Goal: Information Seeking & Learning: Stay updated

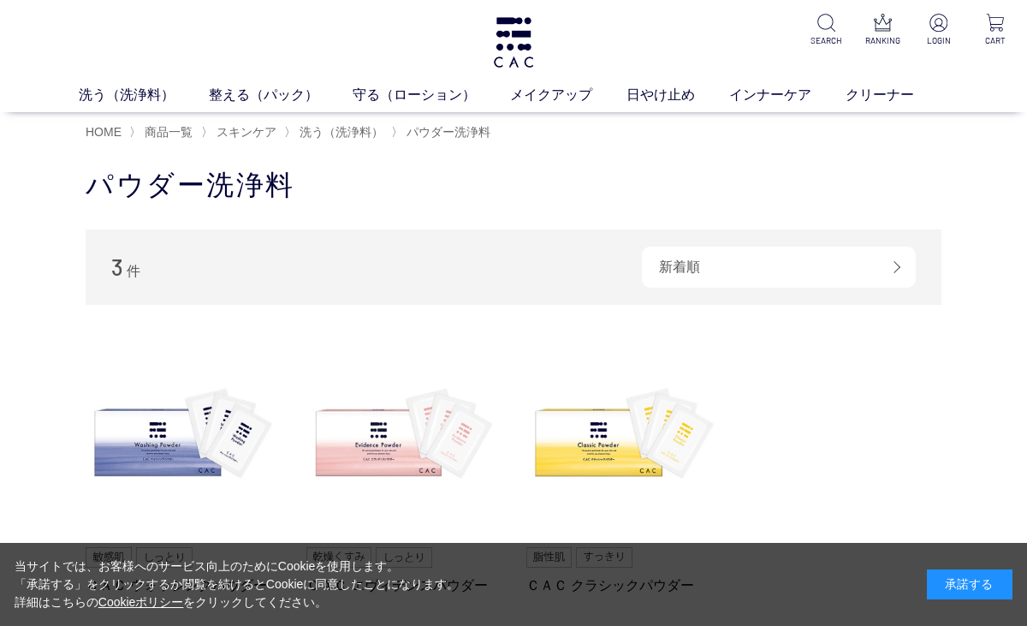
click at [520, 39] on img at bounding box center [513, 42] width 45 height 50
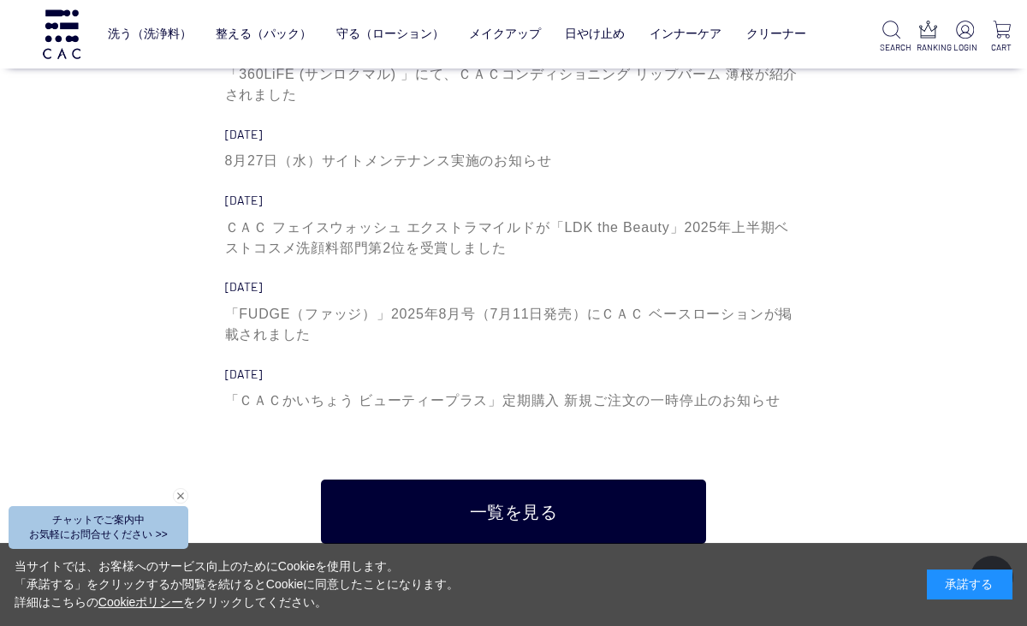
scroll to position [5404, 0]
click at [621, 516] on link "一覧を見る" at bounding box center [513, 511] width 385 height 64
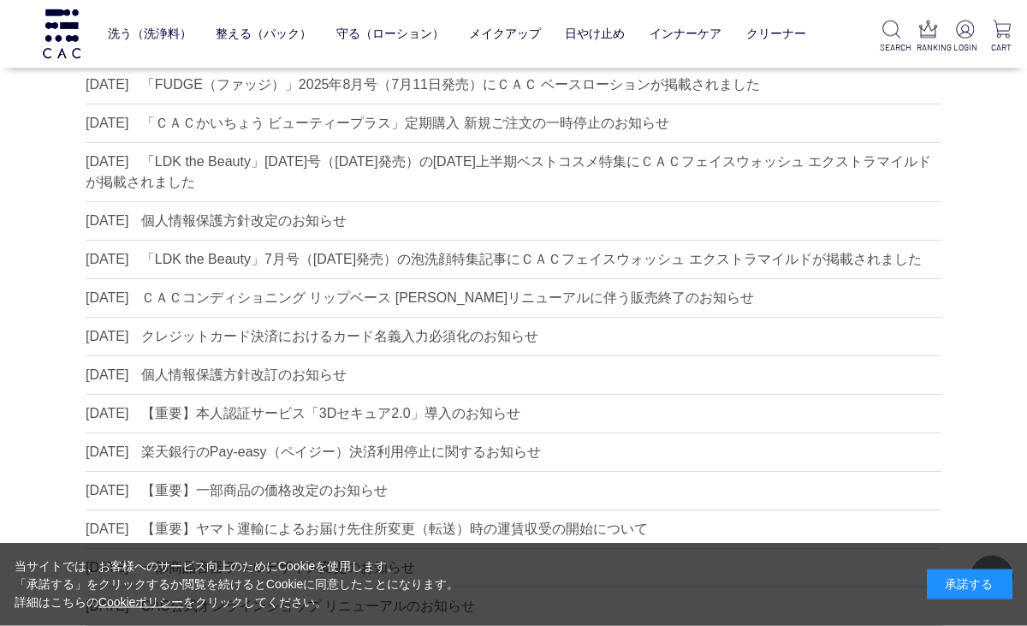
scroll to position [269, 0]
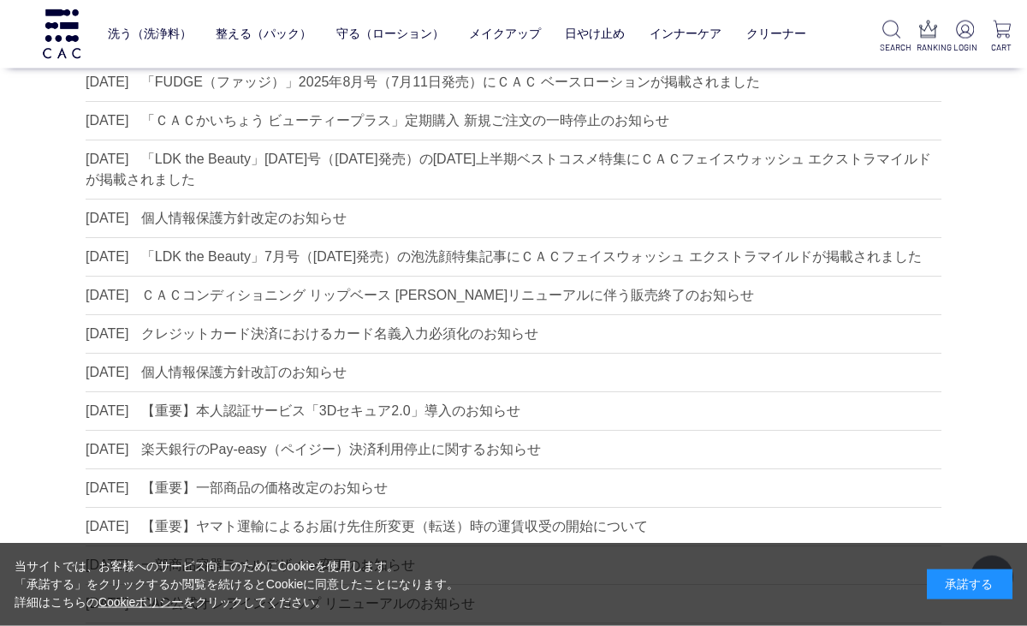
click at [365, 495] on dd "【重要】一部商品の価格改定のお知らせ" at bounding box center [264, 487] width 247 height 15
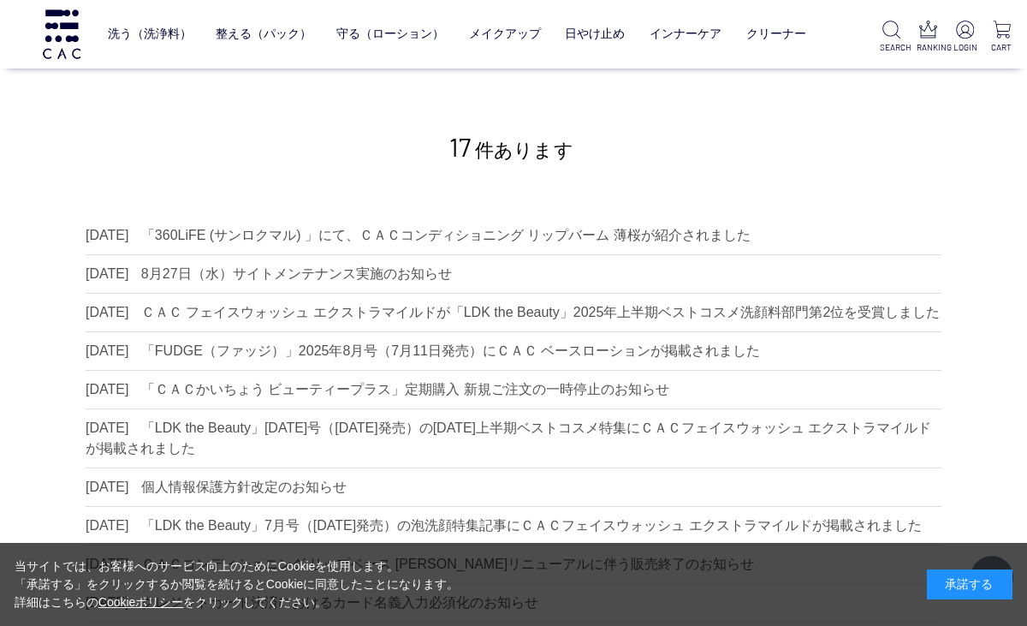
scroll to position [326, 0]
